Goal: Information Seeking & Learning: Learn about a topic

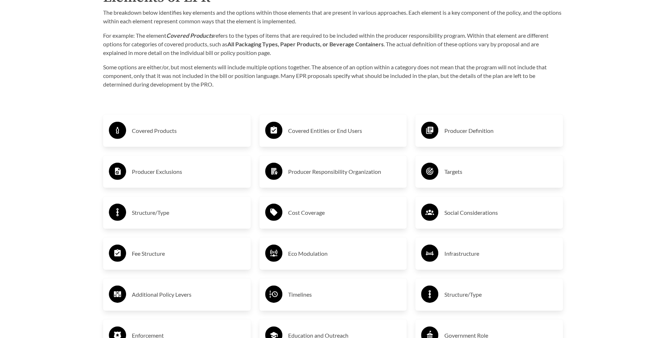
scroll to position [1190, 0]
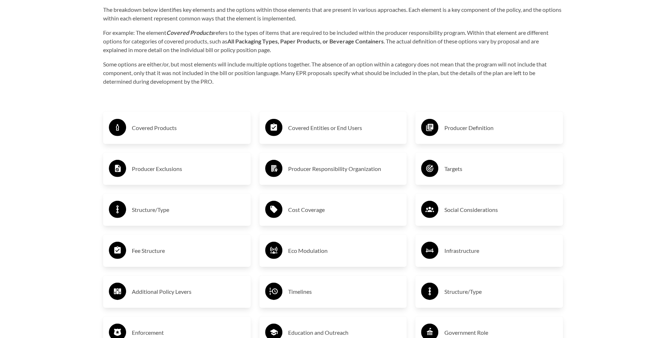
click at [174, 128] on h3 "Covered Products" at bounding box center [188, 127] width 113 height 11
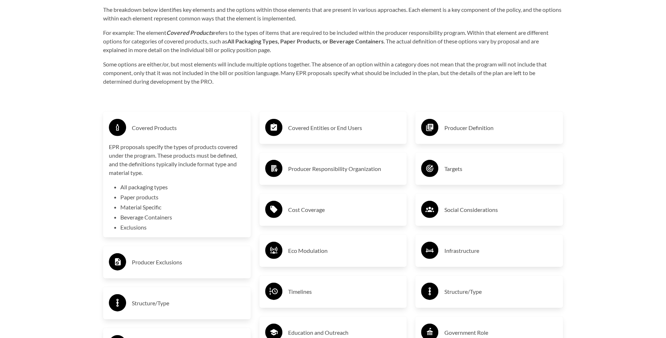
click at [174, 128] on h3 "Covered Products" at bounding box center [188, 127] width 113 height 11
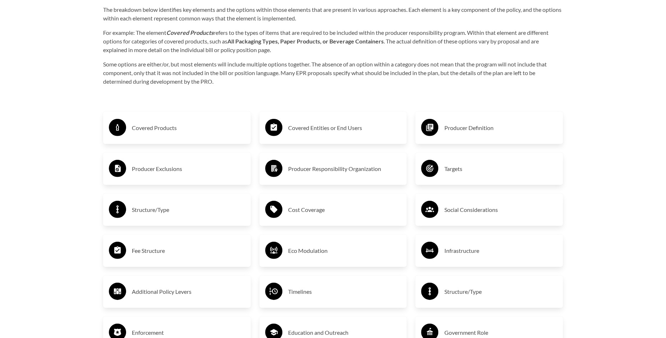
click at [209, 171] on h3 "Producer Exclusions" at bounding box center [188, 168] width 113 height 11
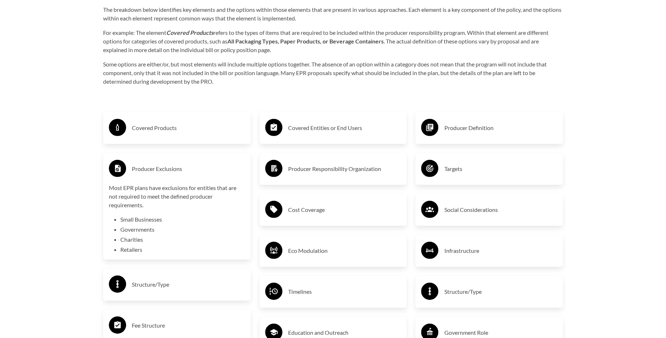
click at [209, 171] on h3 "Producer Exclusions" at bounding box center [188, 168] width 113 height 11
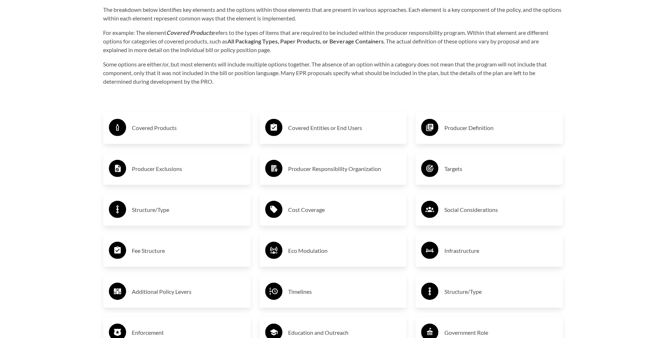
click at [444, 174] on div "Targets" at bounding box center [489, 168] width 136 height 21
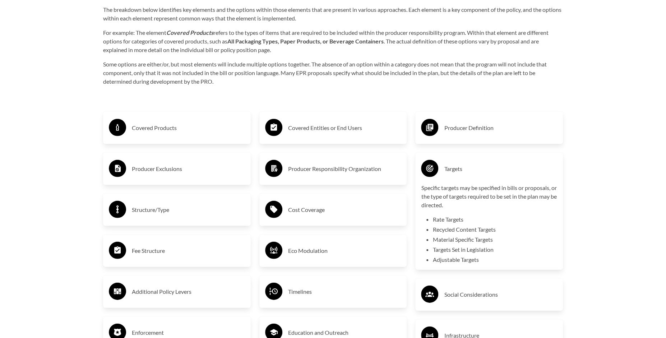
click at [447, 170] on h3 "Targets" at bounding box center [500, 168] width 113 height 11
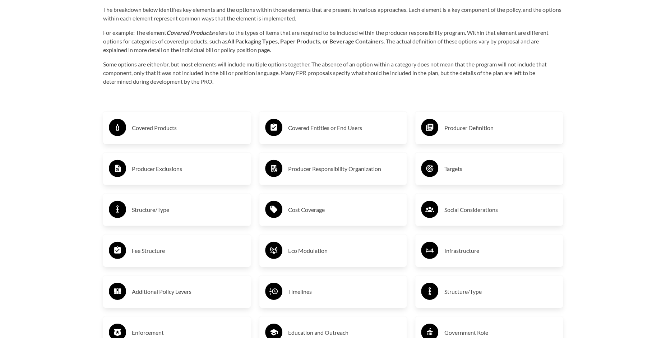
click at [354, 208] on h3 "Cost Coverage" at bounding box center [344, 209] width 113 height 11
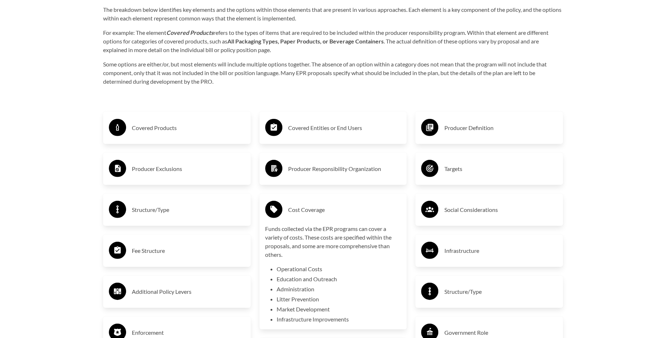
click at [354, 208] on h3 "Cost Coverage" at bounding box center [344, 209] width 113 height 11
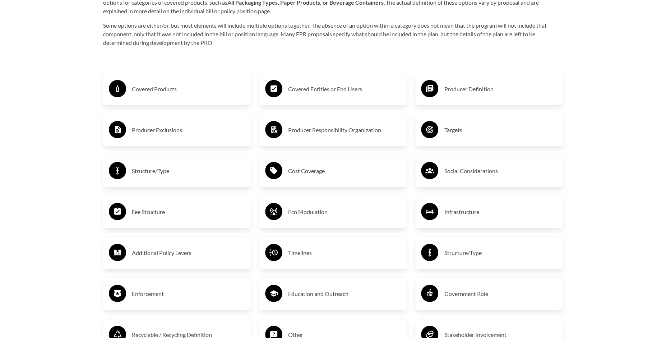
scroll to position [1233, 0]
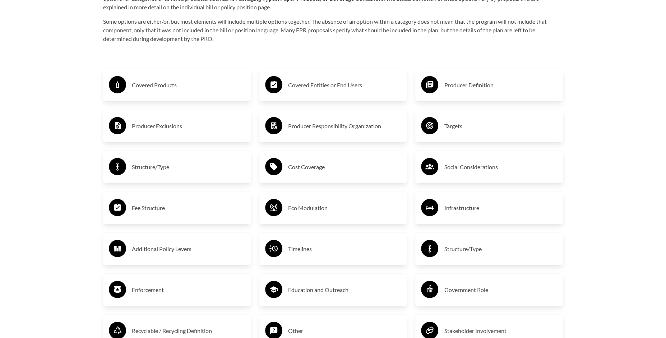
click at [337, 218] on div "Eco Modulation" at bounding box center [333, 208] width 148 height 32
click at [332, 204] on h3 "Eco Modulation" at bounding box center [344, 207] width 113 height 11
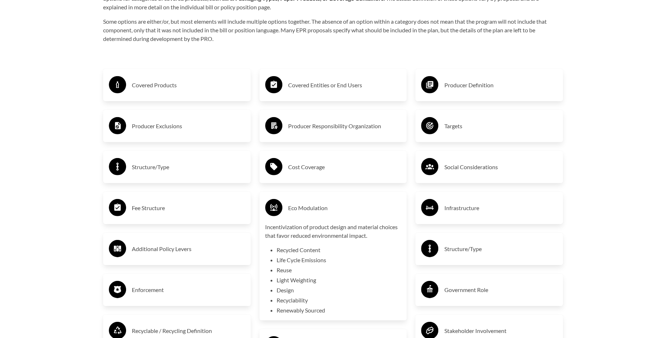
click at [332, 204] on h3 "Eco Modulation" at bounding box center [344, 207] width 113 height 11
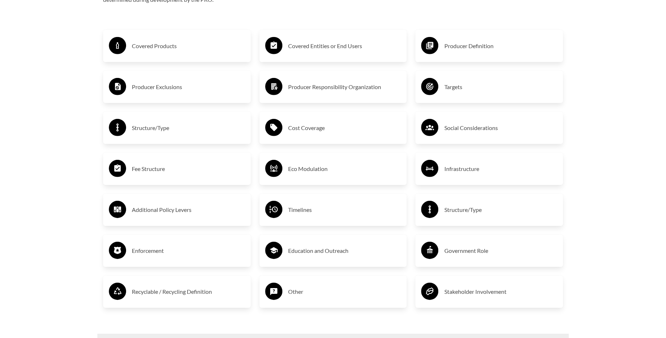
scroll to position [1273, 0]
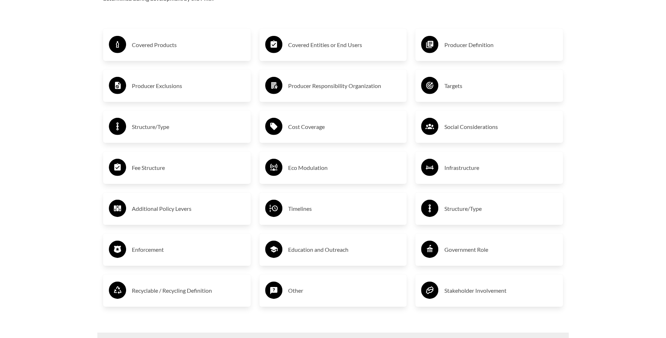
click at [293, 204] on h3 "Timelines" at bounding box center [344, 208] width 113 height 11
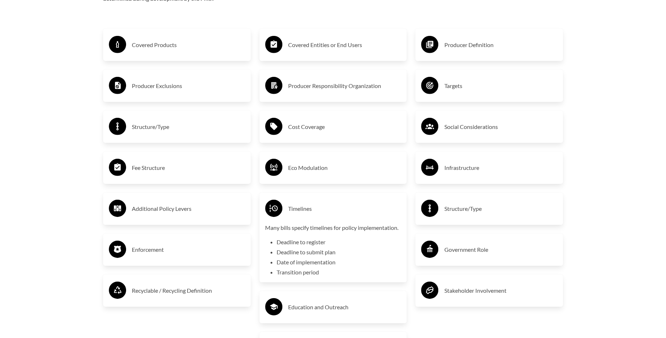
click at [293, 204] on h3 "Timelines" at bounding box center [344, 208] width 113 height 11
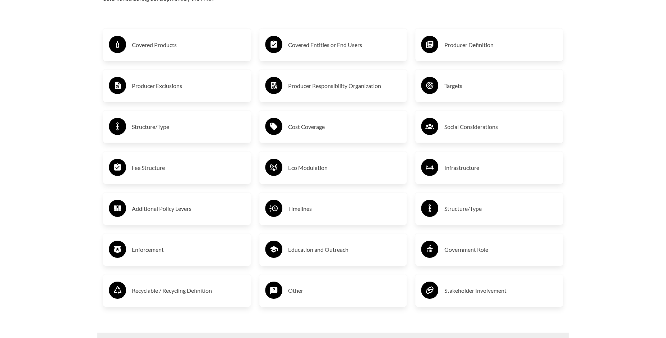
click at [160, 249] on h3 "Enforcement" at bounding box center [188, 249] width 113 height 11
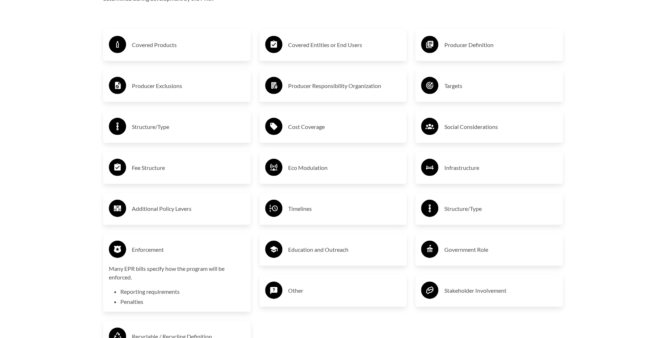
click at [160, 249] on h3 "Enforcement" at bounding box center [188, 249] width 113 height 11
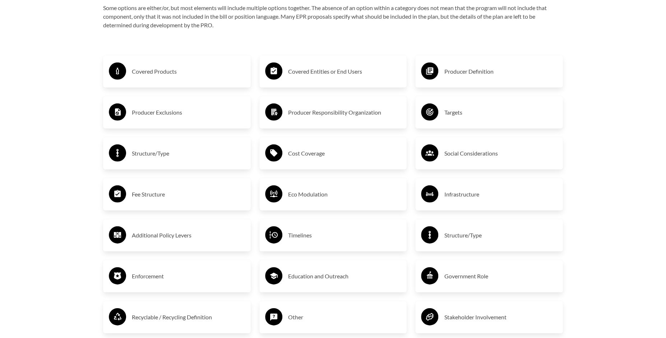
scroll to position [1246, 0]
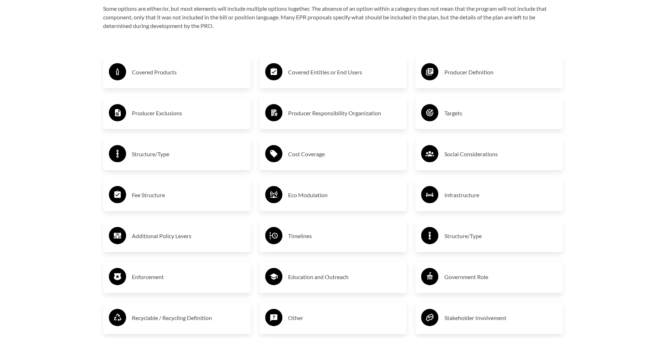
click at [174, 113] on h3 "Producer Exclusions" at bounding box center [188, 112] width 113 height 11
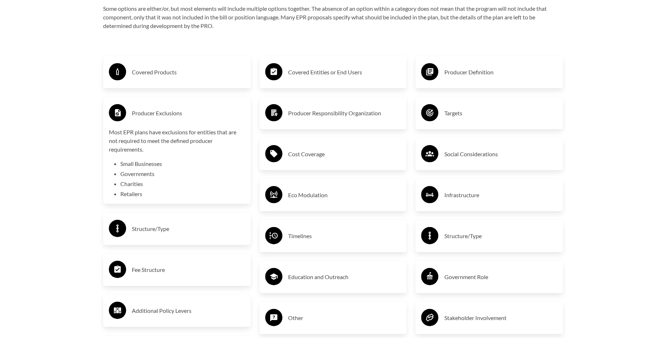
click at [174, 113] on h3 "Producer Exclusions" at bounding box center [188, 112] width 113 height 11
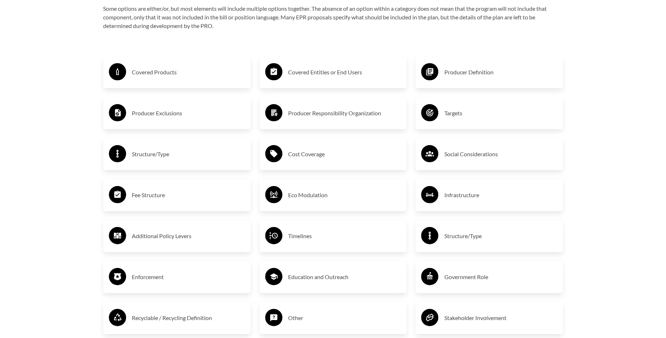
click at [329, 73] on h3 "Covered Entities or End Users" at bounding box center [344, 71] width 113 height 11
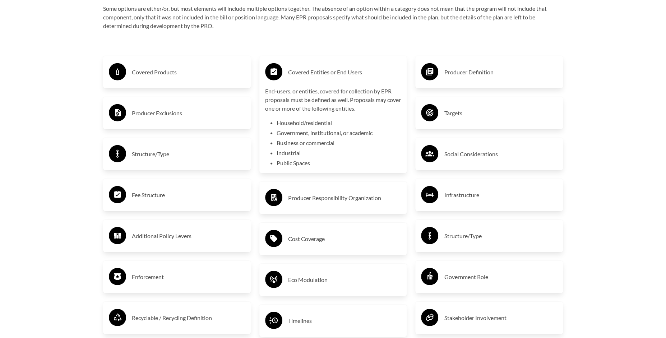
click at [329, 73] on h3 "Covered Entities or End Users" at bounding box center [344, 71] width 113 height 11
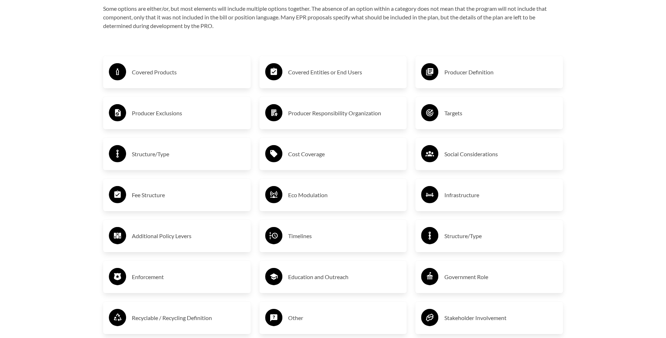
click at [472, 69] on h3 "Producer Definition" at bounding box center [500, 71] width 113 height 11
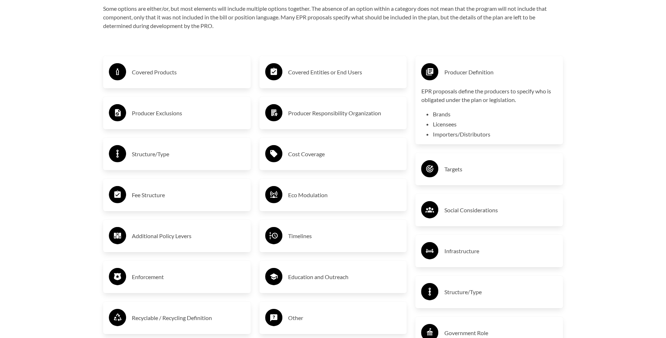
click at [472, 69] on h3 "Producer Definition" at bounding box center [500, 71] width 113 height 11
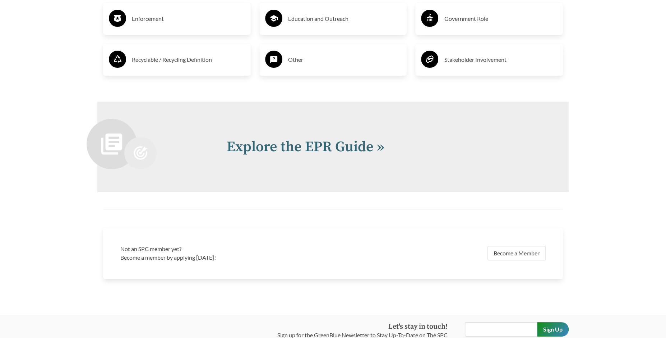
scroll to position [1513, 0]
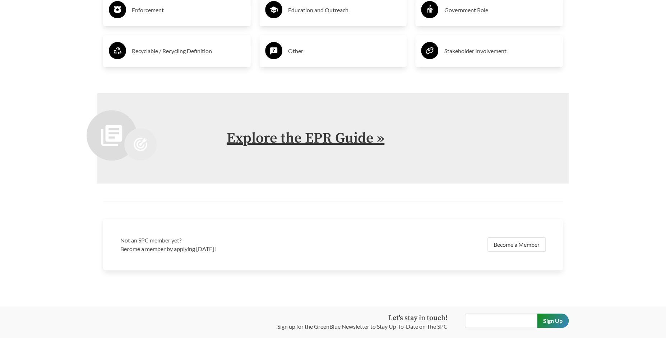
click at [357, 137] on link "Explore the EPR Guide »" at bounding box center [306, 138] width 158 height 18
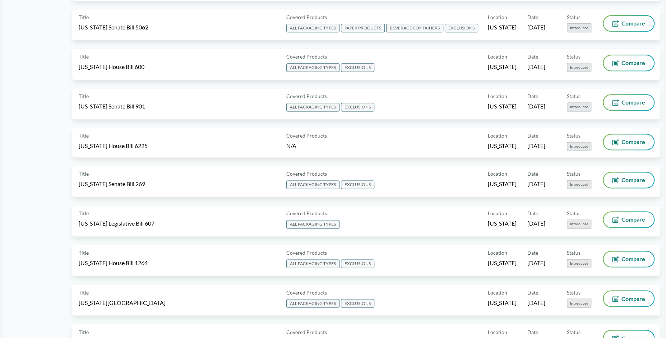
scroll to position [569, 0]
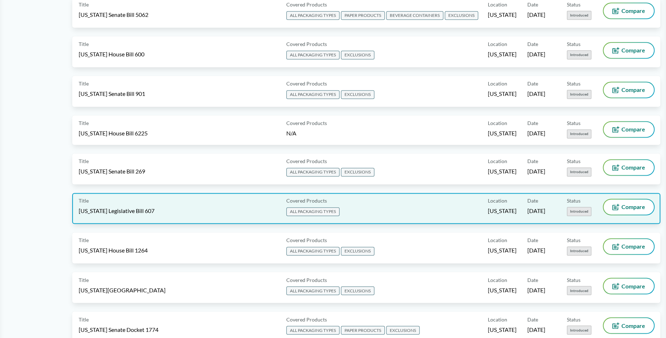
click at [322, 207] on span "ALL PACKAGING TYPES" at bounding box center [312, 211] width 53 height 9
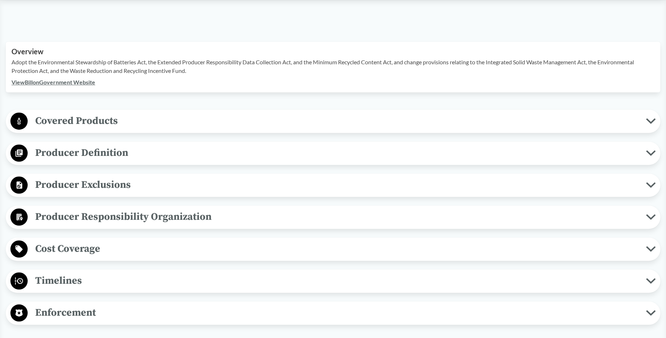
scroll to position [204, 0]
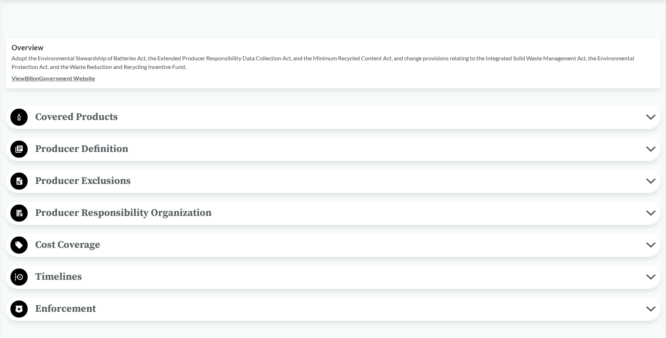
click at [649, 117] on icon at bounding box center [651, 117] width 8 height 4
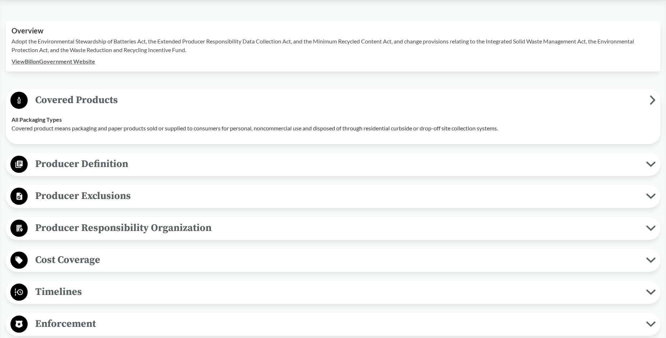
scroll to position [225, 0]
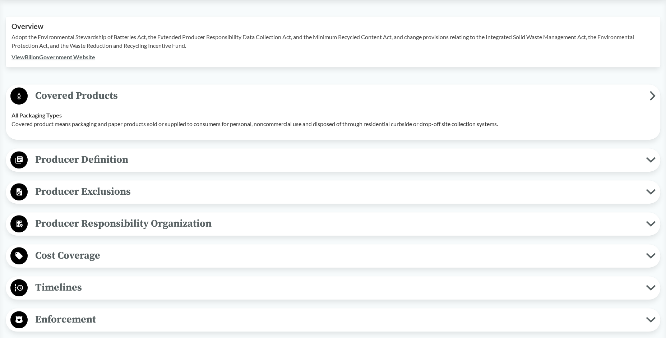
click at [643, 158] on span "Producer Definition" at bounding box center [337, 160] width 618 height 16
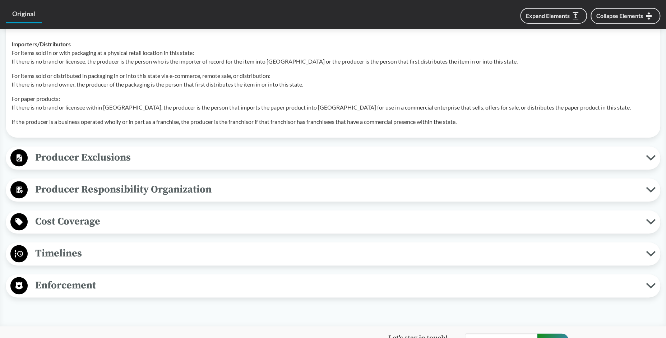
scroll to position [543, 0]
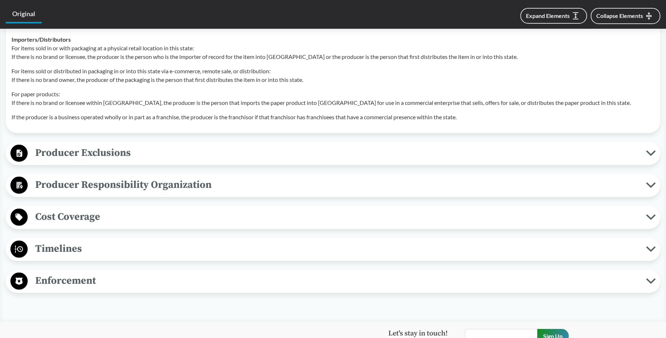
click at [642, 251] on span "Timelines" at bounding box center [337, 249] width 618 height 16
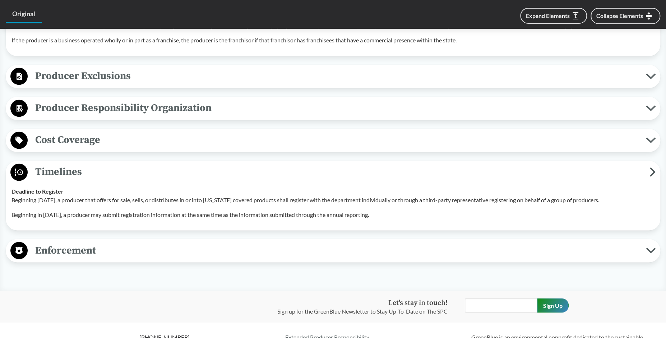
scroll to position [620, 0]
click at [647, 247] on icon at bounding box center [651, 250] width 10 height 6
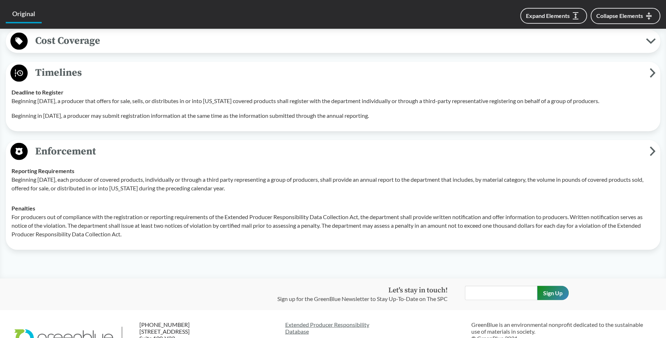
scroll to position [720, 0]
drag, startPoint x: 200, startPoint y: 177, endPoint x: 210, endPoint y: 185, distance: 13.1
click at [210, 185] on p "Beginning [DATE], each producer of covered products, individually or through a …" at bounding box center [332, 182] width 643 height 17
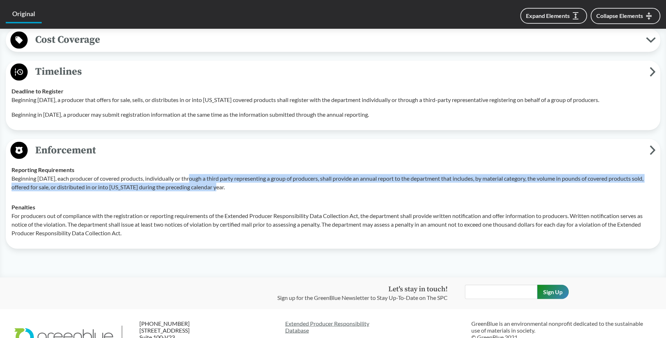
drag, startPoint x: 191, startPoint y: 180, endPoint x: 215, endPoint y: 190, distance: 26.2
click at [216, 190] on p "Beginning [DATE], each producer of covered products, individually or through a …" at bounding box center [332, 182] width 643 height 17
click at [215, 190] on p "Beginning [DATE], each producer of covered products, individually or through a …" at bounding box center [332, 182] width 643 height 17
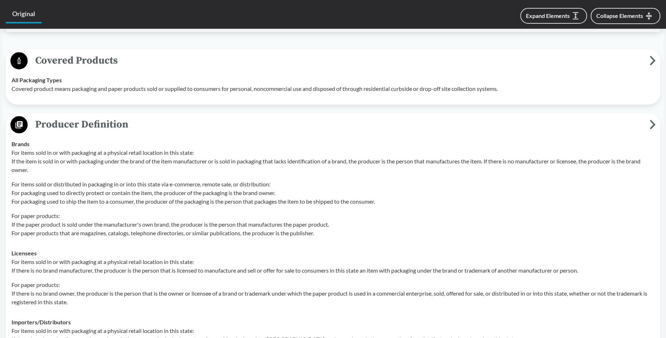
scroll to position [143, 0]
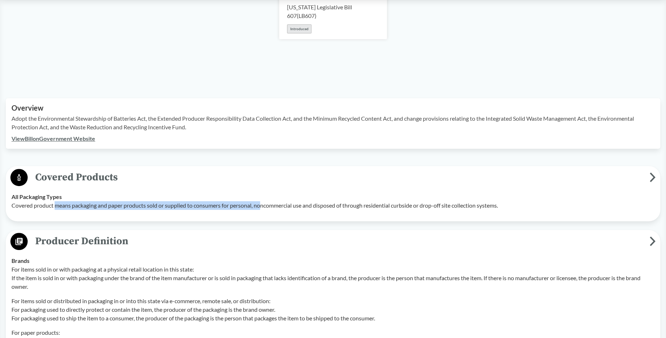
drag, startPoint x: 57, startPoint y: 206, endPoint x: 264, endPoint y: 207, distance: 207.3
click at [264, 207] on p "Covered product means packaging and paper products sold or supplied to consumer…" at bounding box center [332, 205] width 643 height 9
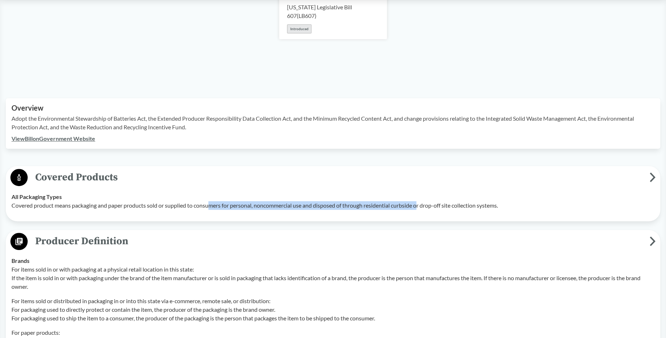
drag, startPoint x: 211, startPoint y: 205, endPoint x: 422, endPoint y: 209, distance: 211.3
click at [422, 209] on p "Covered product means packaging and paper products sold or supplied to consumer…" at bounding box center [332, 205] width 643 height 9
click at [425, 193] on div "All Packaging Types Covered product means packaging and paper products sold or …" at bounding box center [332, 201] width 643 height 17
